Goal: Task Accomplishment & Management: Use online tool/utility

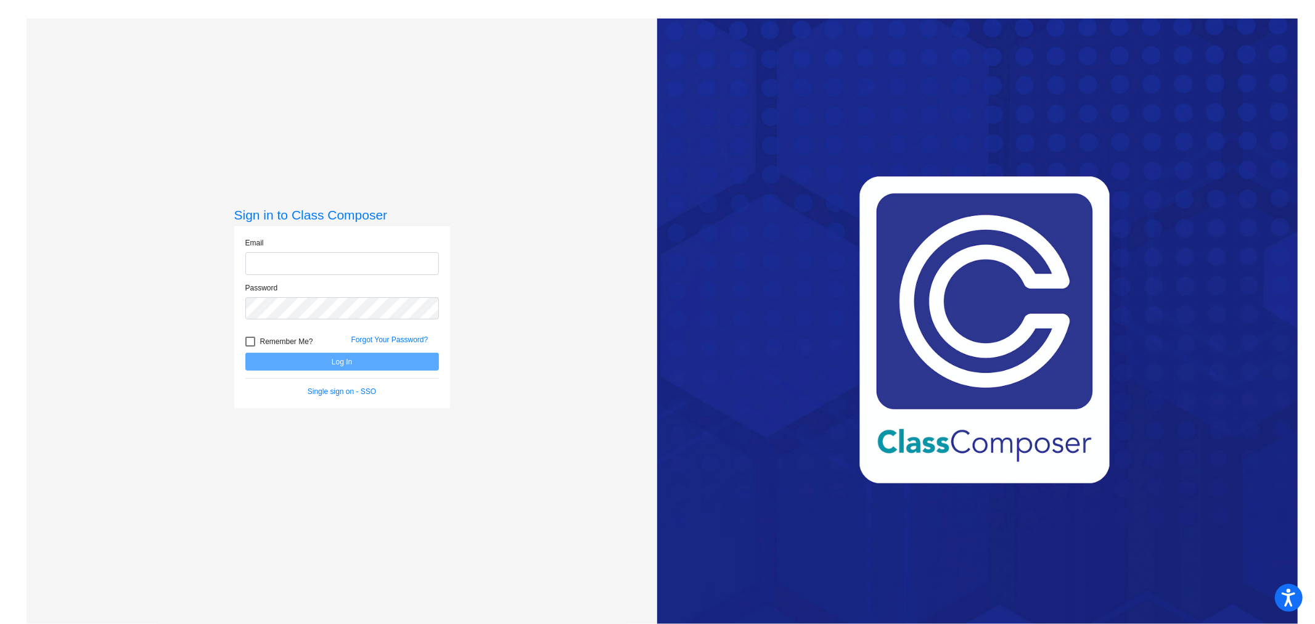
type input "[EMAIL_ADDRESS][DOMAIN_NAME]"
click at [323, 361] on button "Log In" at bounding box center [342, 362] width 194 height 18
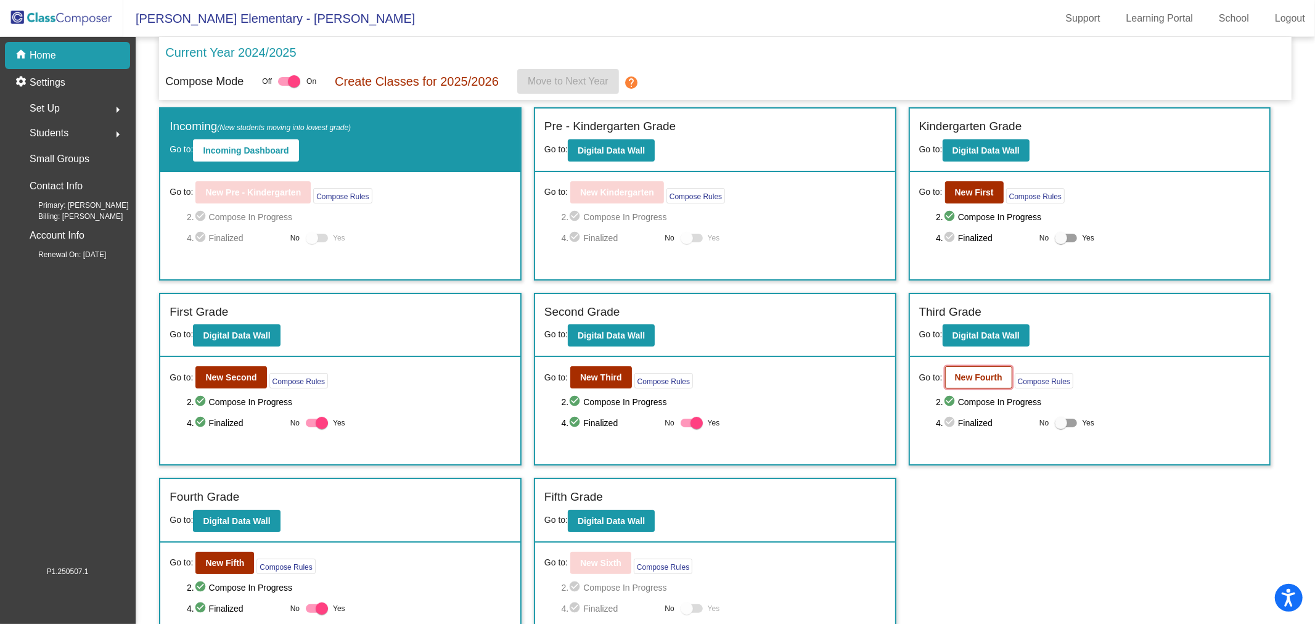
click at [972, 378] on b "New Fourth" at bounding box center [978, 377] width 47 height 10
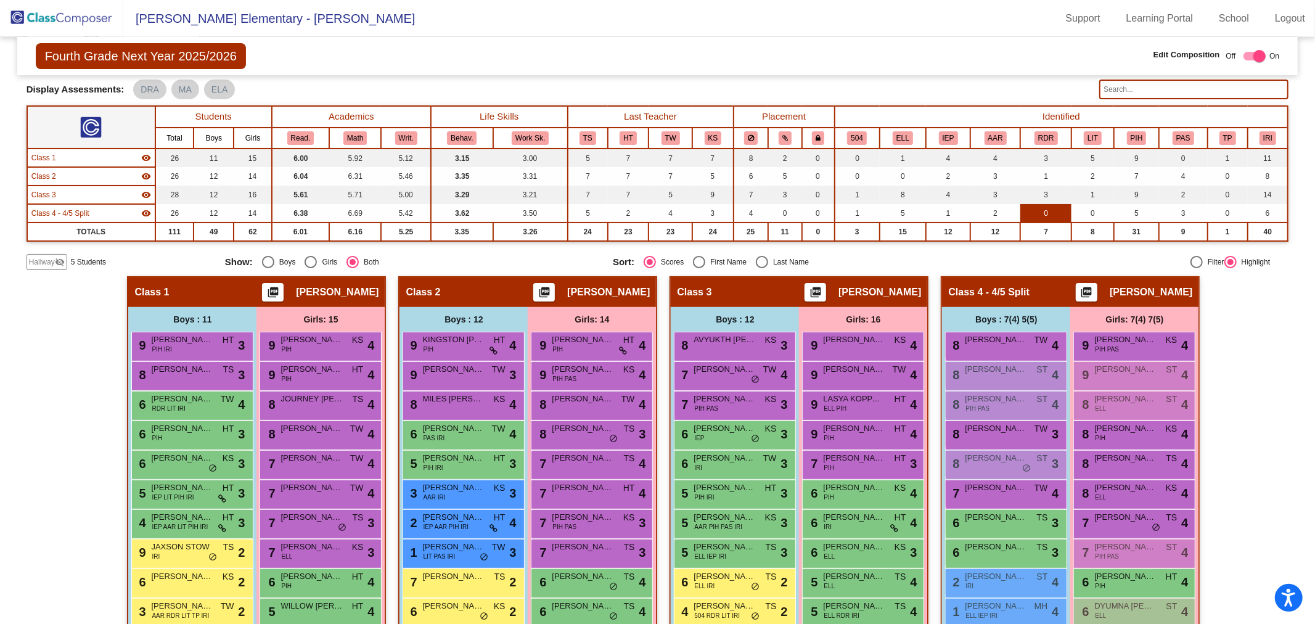
scroll to position [137, 0]
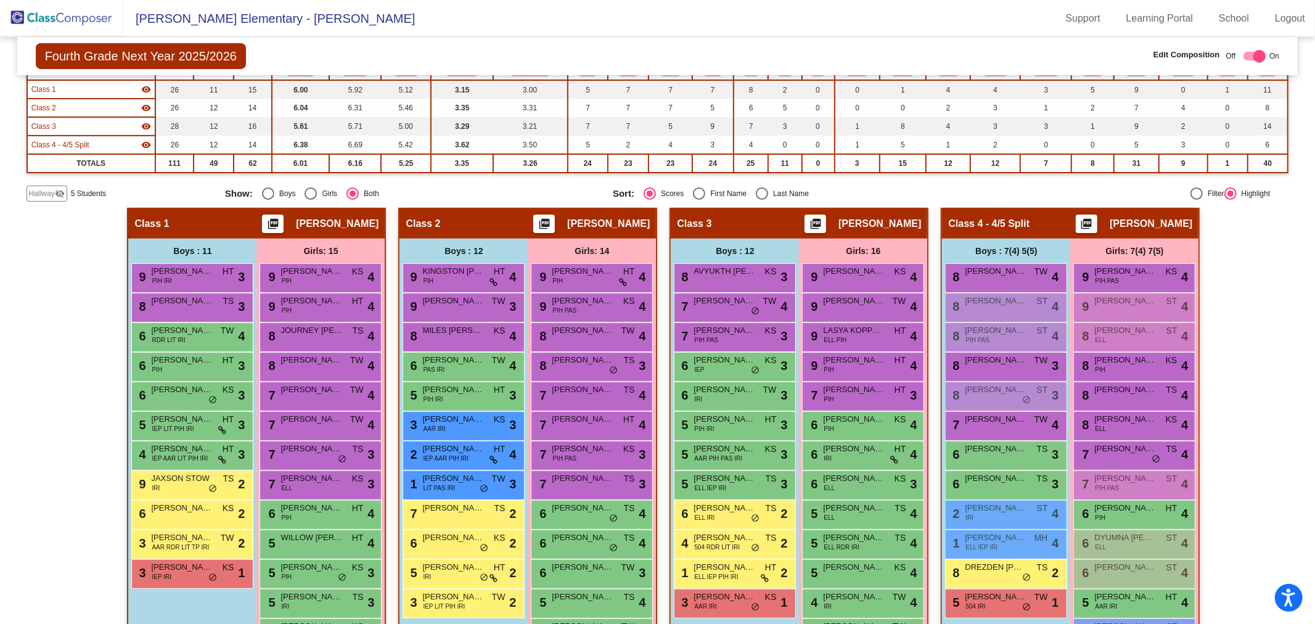
click at [51, 189] on span "Hallway" at bounding box center [42, 193] width 26 height 11
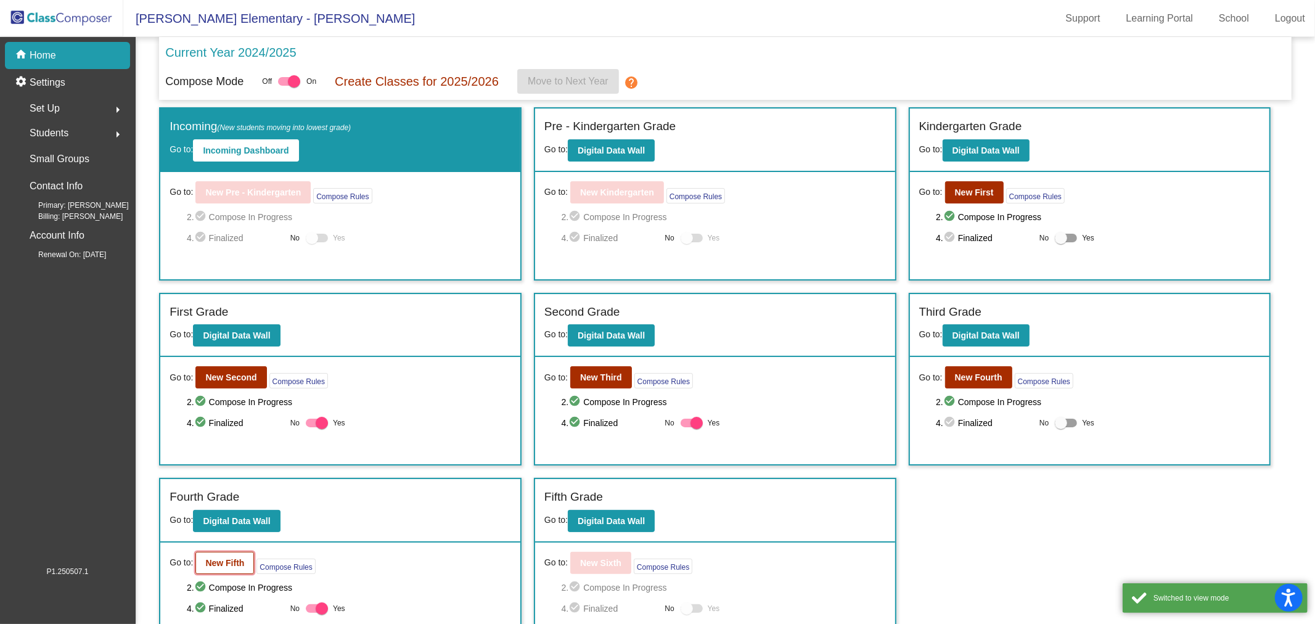
click at [214, 561] on b "New Fifth" at bounding box center [224, 563] width 39 height 10
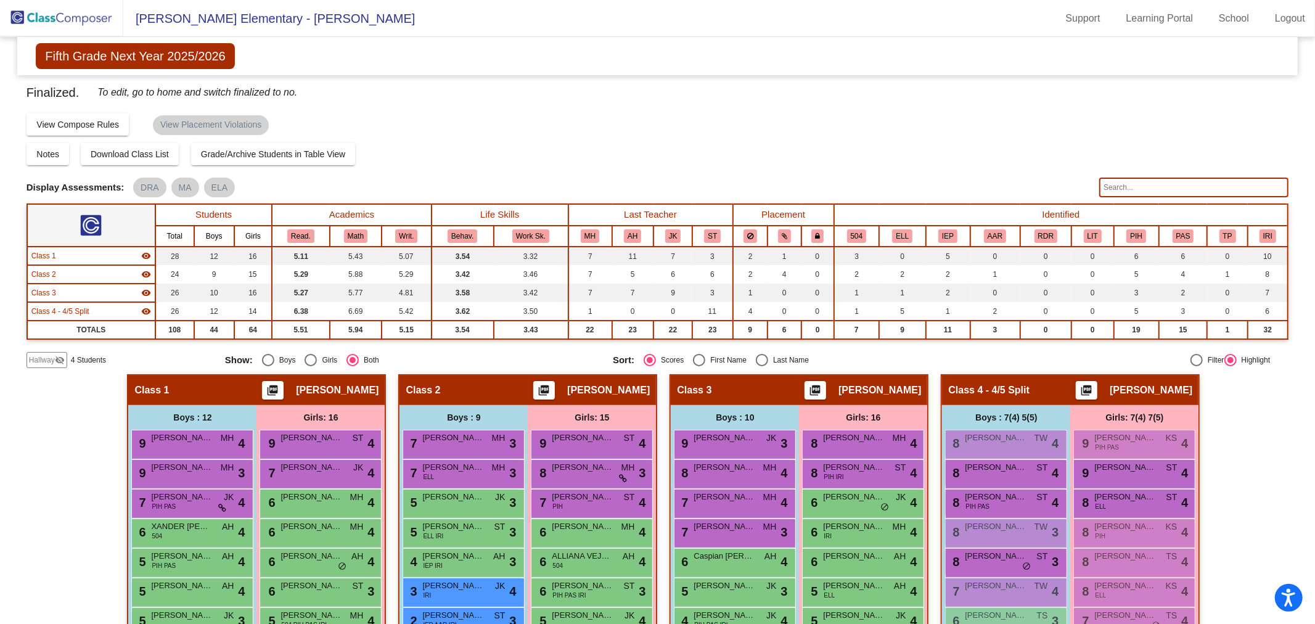
click at [35, 358] on span "Hallway" at bounding box center [42, 359] width 26 height 11
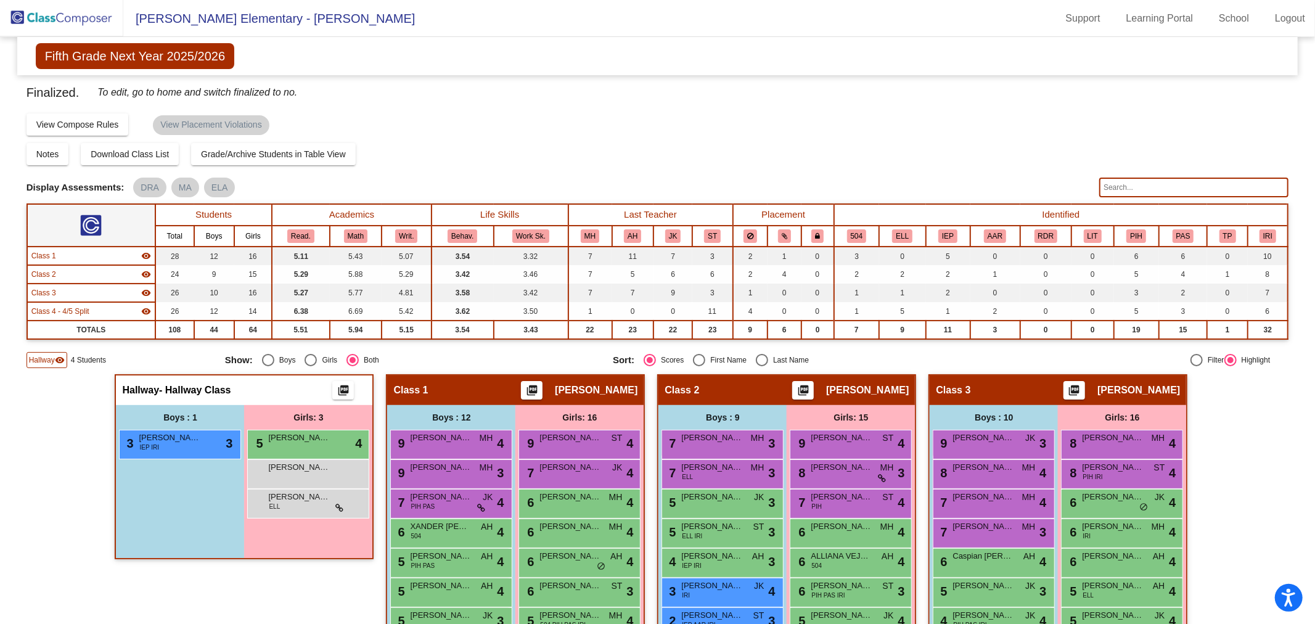
scroll to position [137, 0]
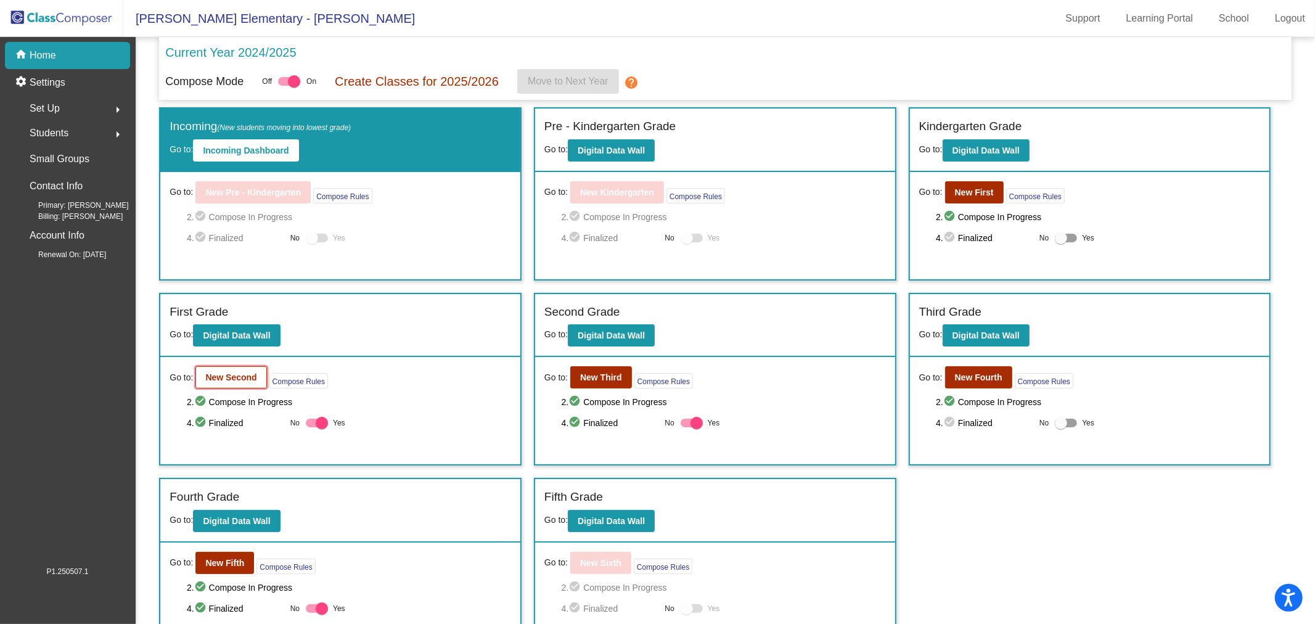
click at [242, 377] on b "New Second" at bounding box center [230, 377] width 51 height 10
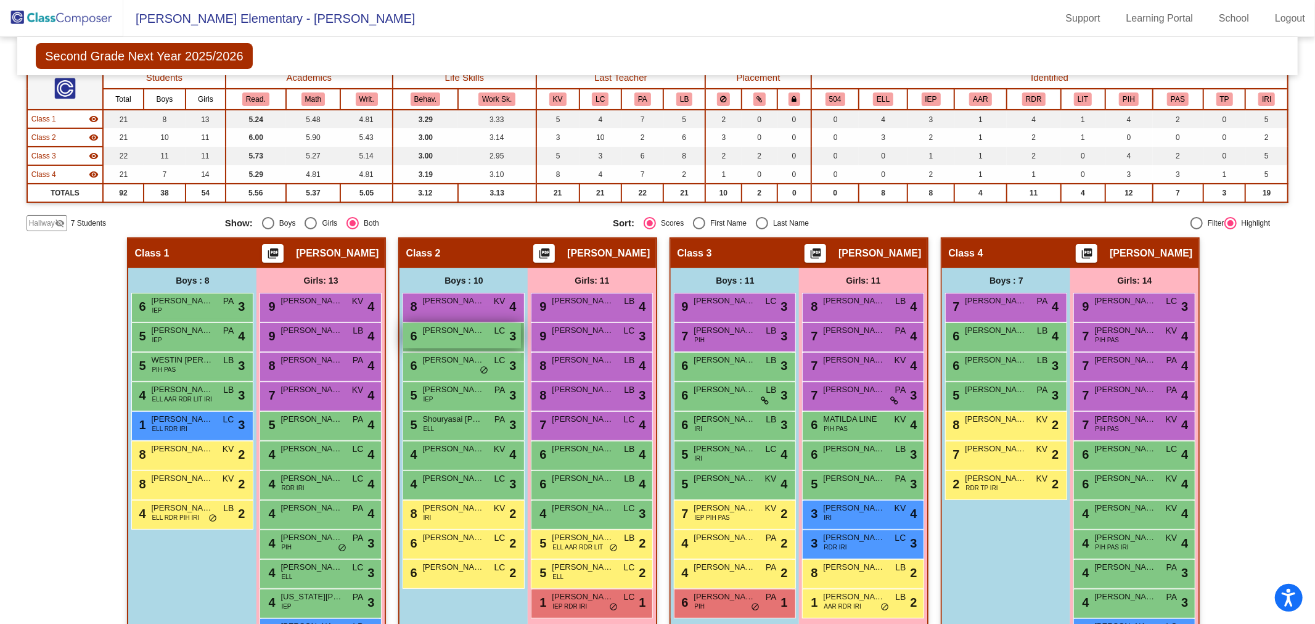
scroll to position [237, 0]
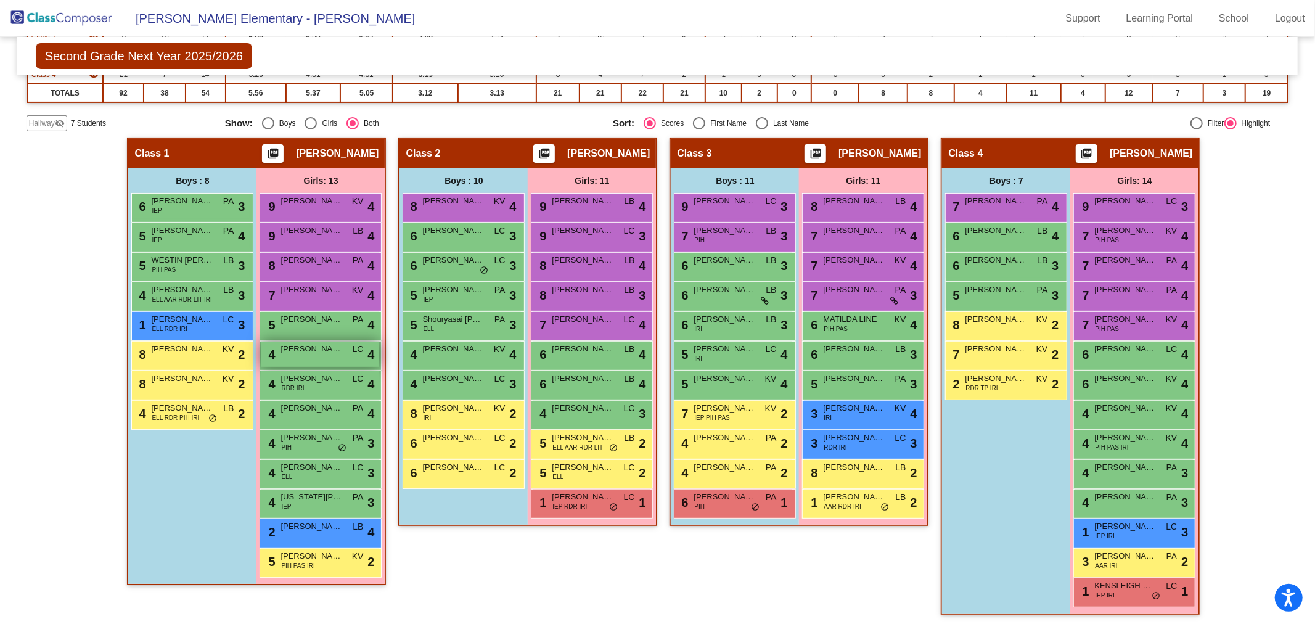
click at [314, 349] on span "[PERSON_NAME]" at bounding box center [311, 349] width 62 height 12
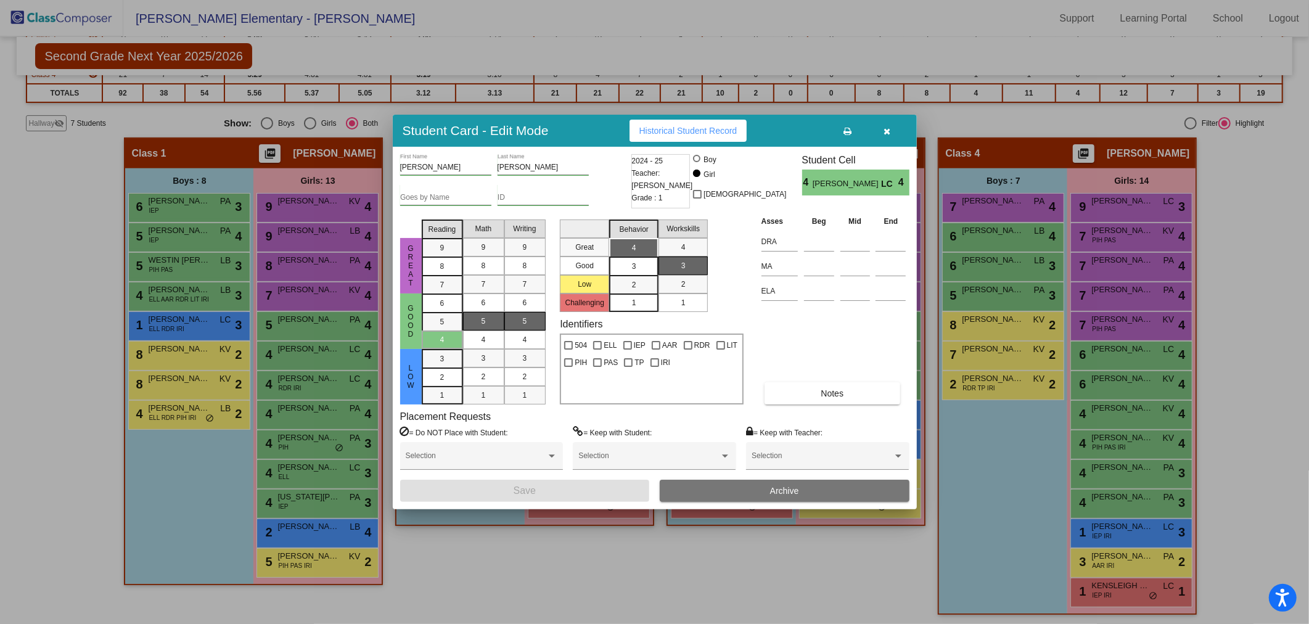
click at [883, 127] on icon "button" at bounding box center [886, 131] width 7 height 9
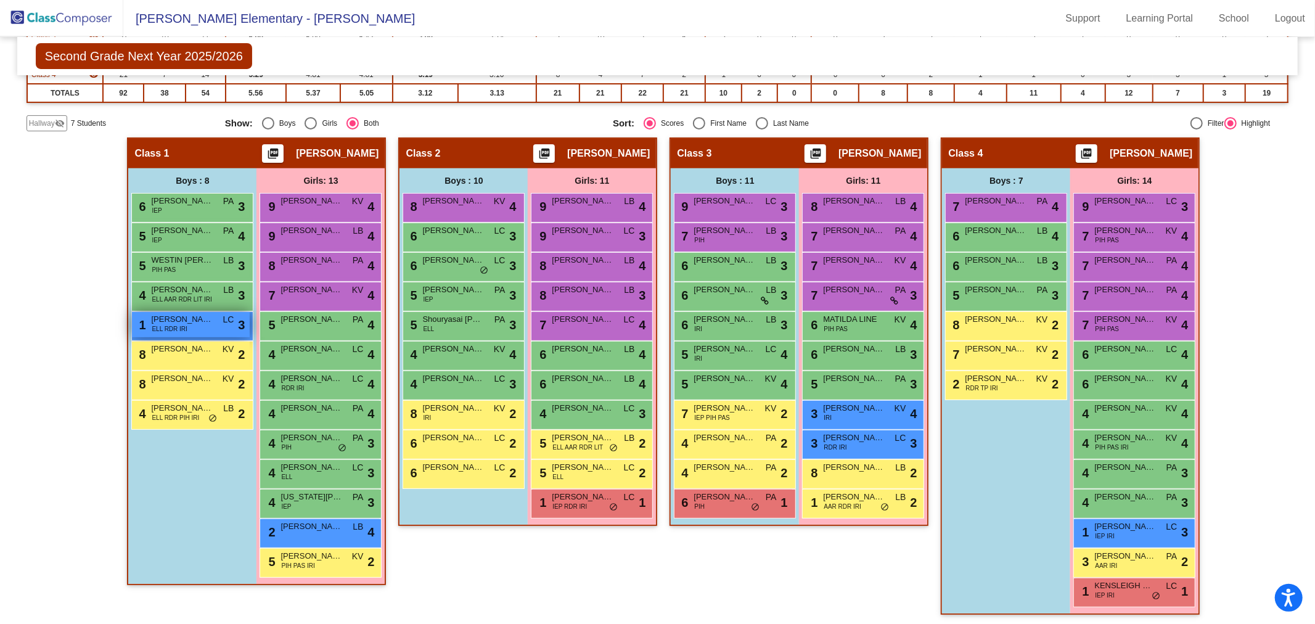
click at [177, 319] on span "[PERSON_NAME]" at bounding box center [182, 319] width 62 height 12
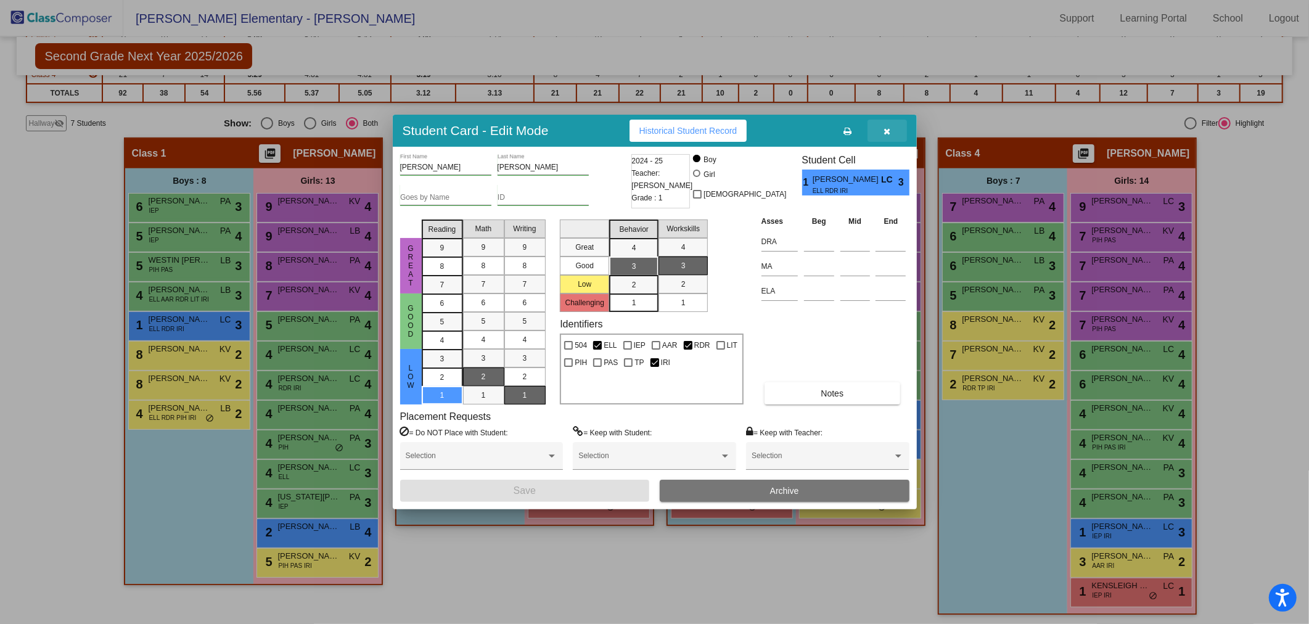
click at [889, 132] on icon "button" at bounding box center [886, 131] width 7 height 9
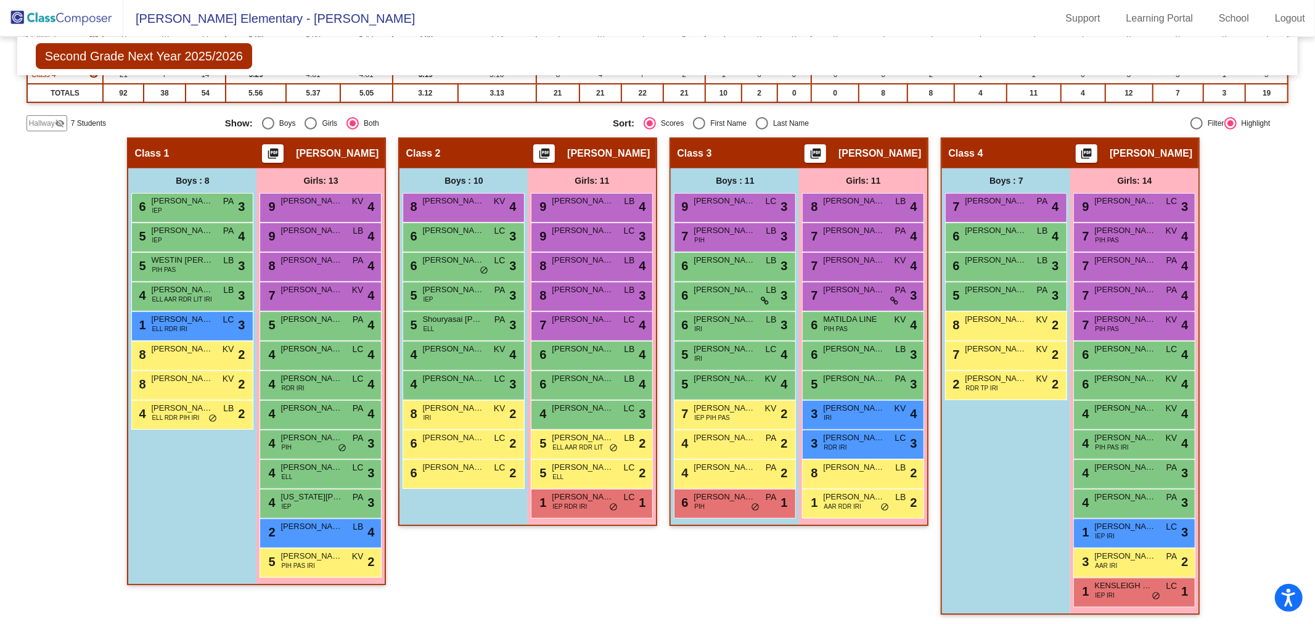
click at [43, 118] on span "Hallway" at bounding box center [42, 123] width 26 height 11
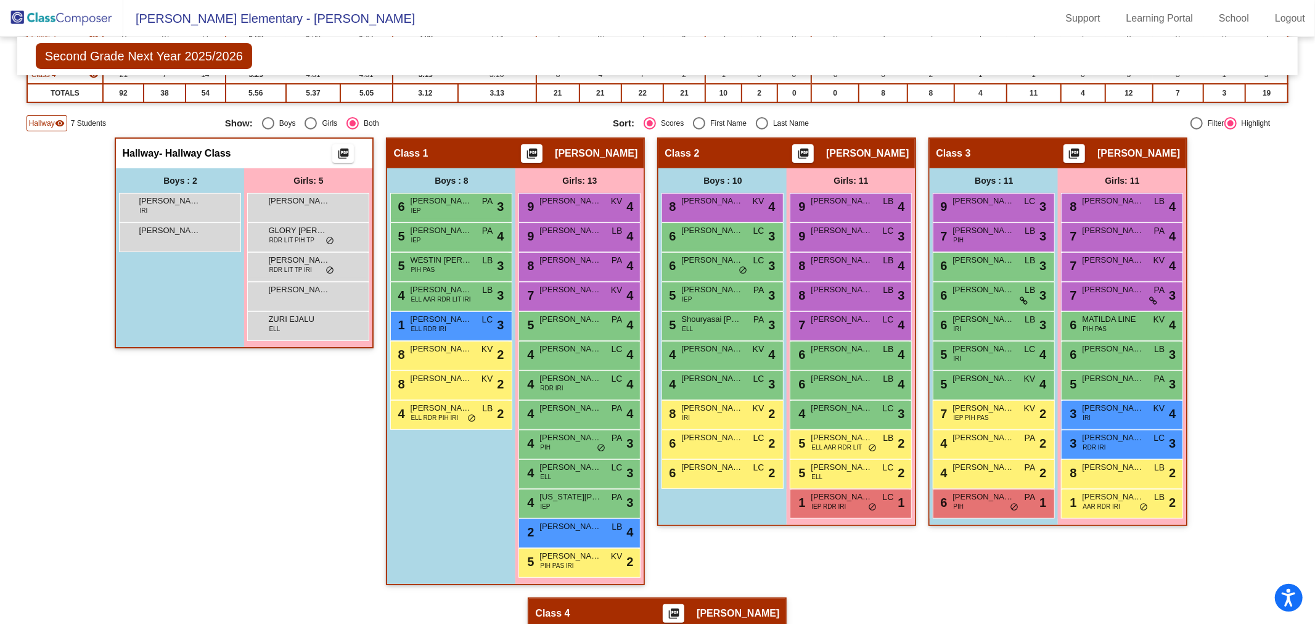
click at [242, 470] on div "Hallway - Hallway Class picture_as_pdf Add Student First Name Last Name Student…" at bounding box center [244, 367] width 259 height 460
click at [40, 119] on span "Hallway" at bounding box center [42, 123] width 26 height 11
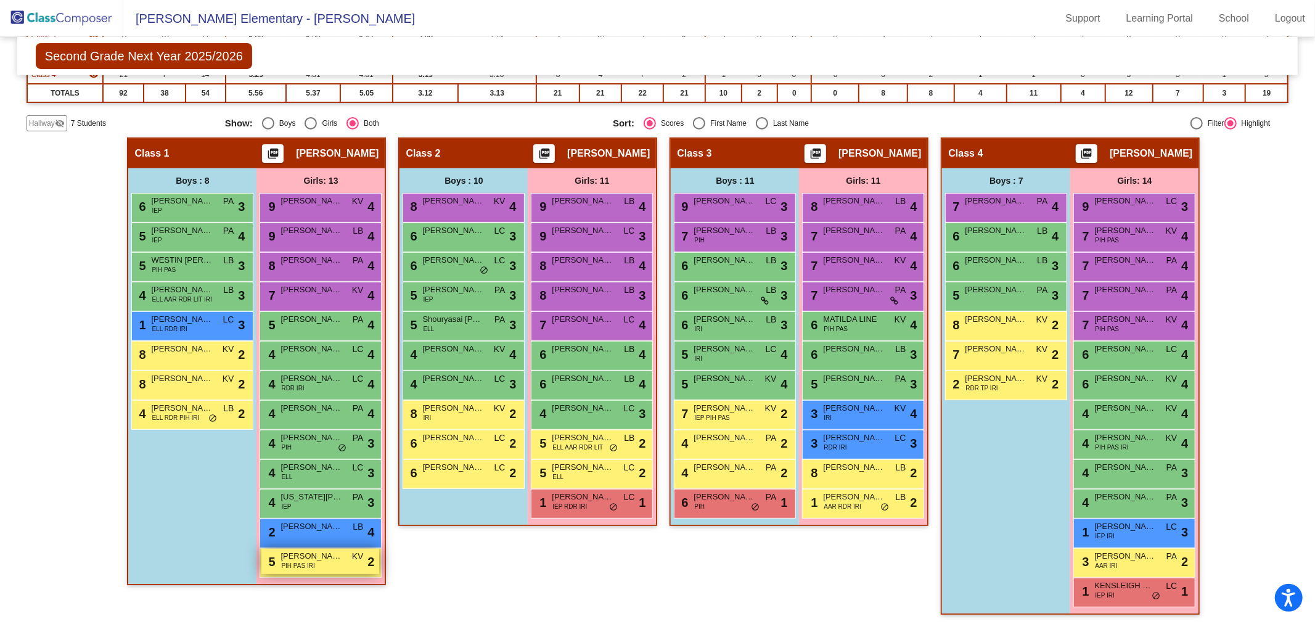
click at [315, 561] on div "5 [PERSON_NAME] PIH PAS IRI KV lock do_not_disturb_alt 2" at bounding box center [320, 561] width 118 height 25
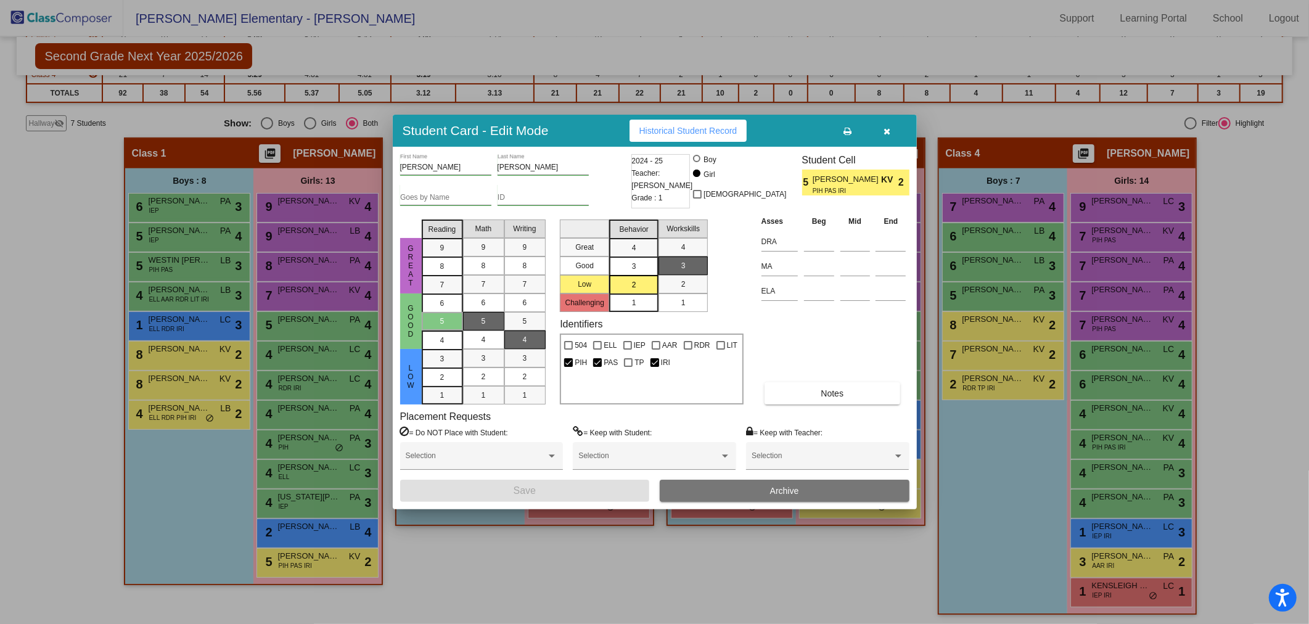
click at [889, 130] on icon "button" at bounding box center [886, 131] width 7 height 9
